Goal: Task Accomplishment & Management: Manage account settings

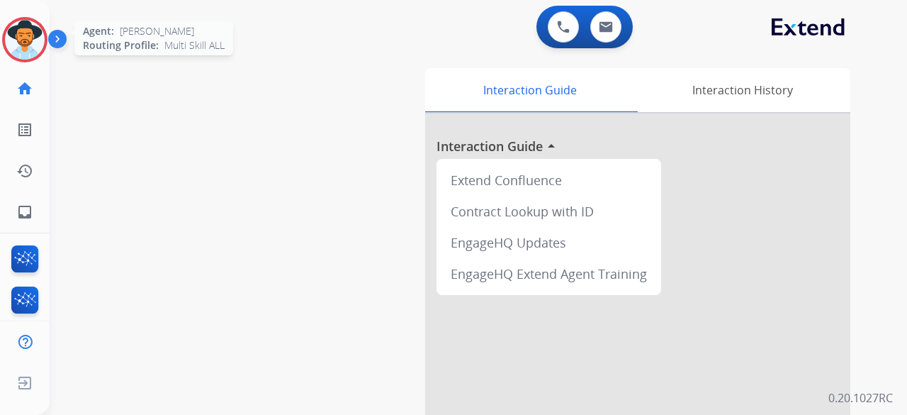
click at [26, 51] on img at bounding box center [25, 40] width 40 height 40
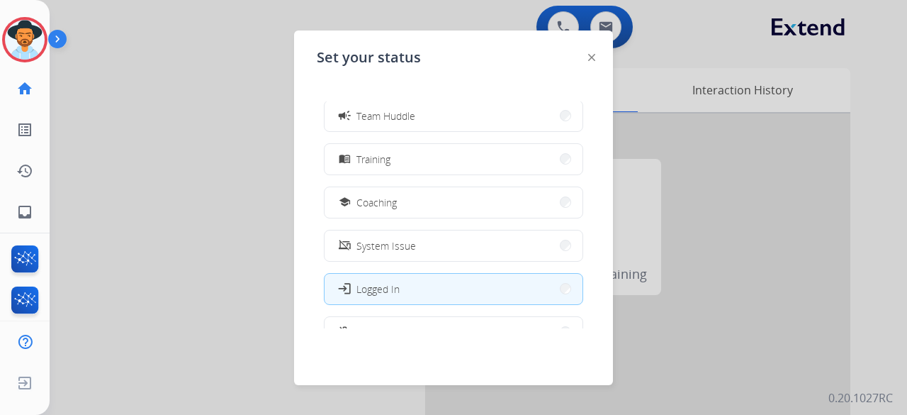
scroll to position [224, 0]
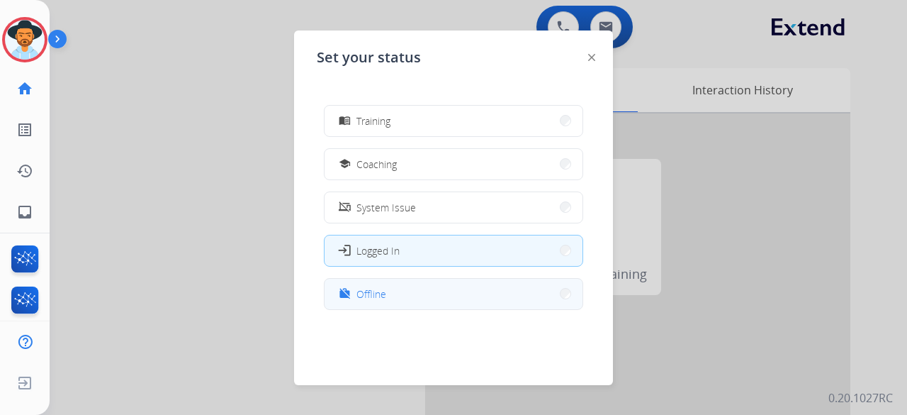
click at [390, 296] on button "work_off Offline" at bounding box center [454, 293] width 258 height 30
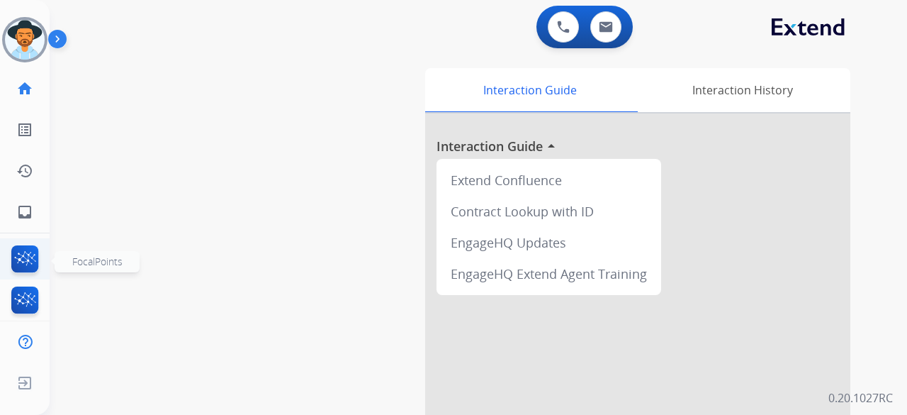
click at [13, 259] on img at bounding box center [25, 261] width 33 height 33
